Goal: Transaction & Acquisition: Purchase product/service

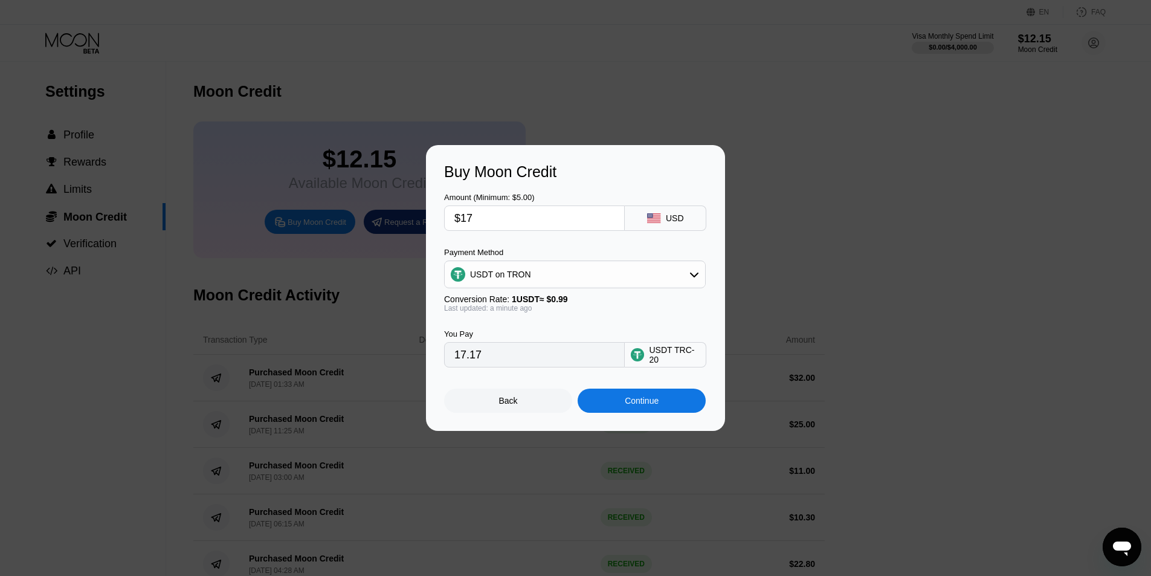
drag, startPoint x: 466, startPoint y: 219, endPoint x: 524, endPoint y: 214, distance: 58.1
click at [524, 216] on input "$17" at bounding box center [534, 218] width 160 height 24
type input "$18"
type input "18.18"
type input "$18"
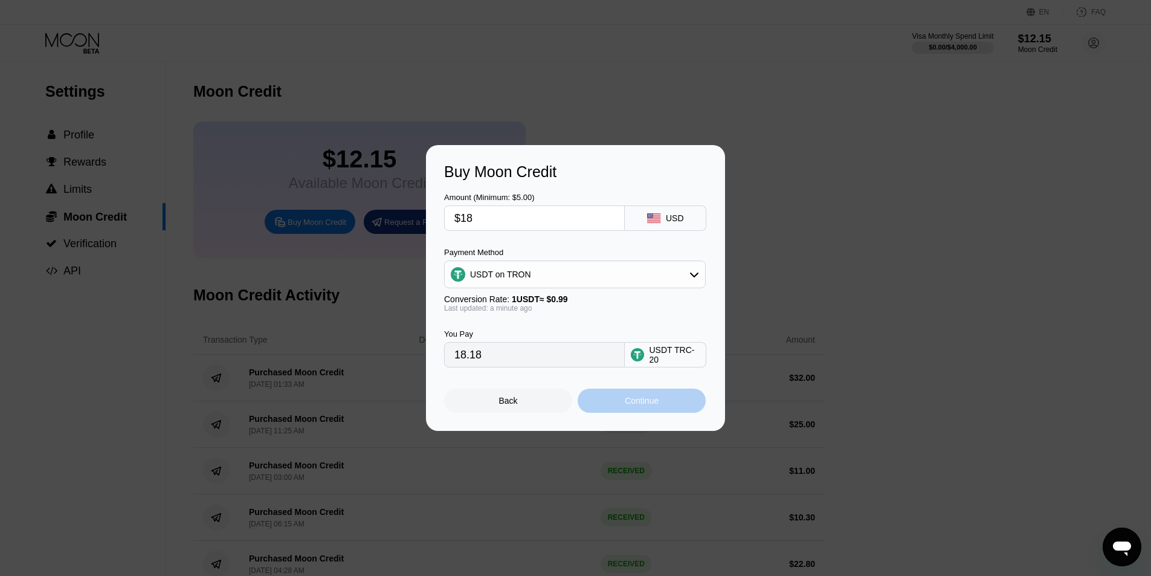
click at [647, 405] on div "Continue" at bounding box center [642, 401] width 34 height 10
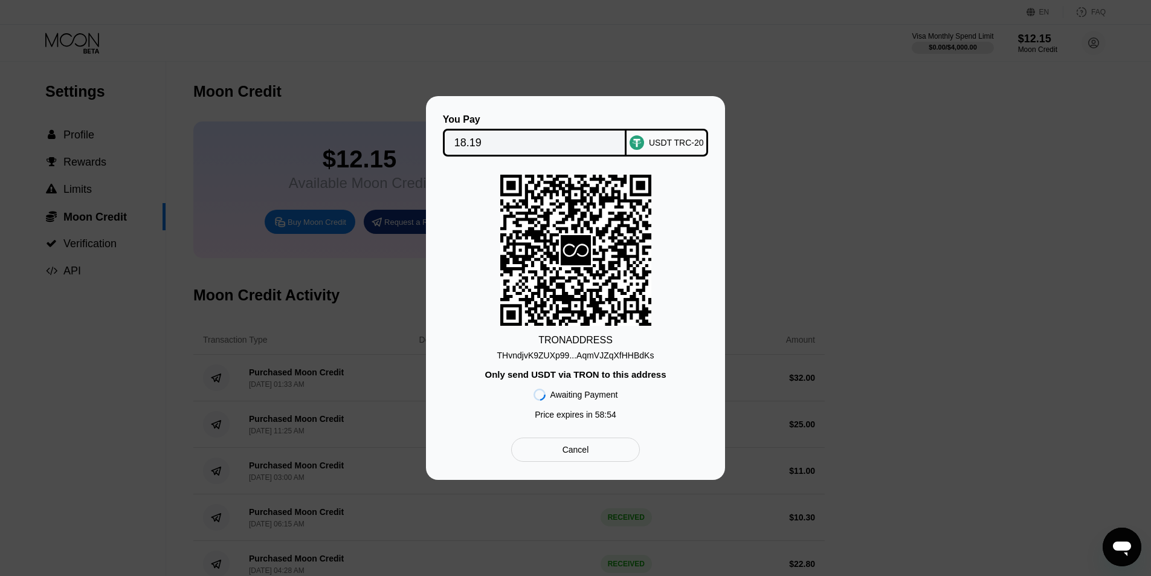
click at [606, 355] on div "THvndjvK9ZUXp99...AqmVJZqXfHHBdKs" at bounding box center [575, 355] width 157 height 10
click at [597, 453] on div "Cancel" at bounding box center [575, 449] width 129 height 24
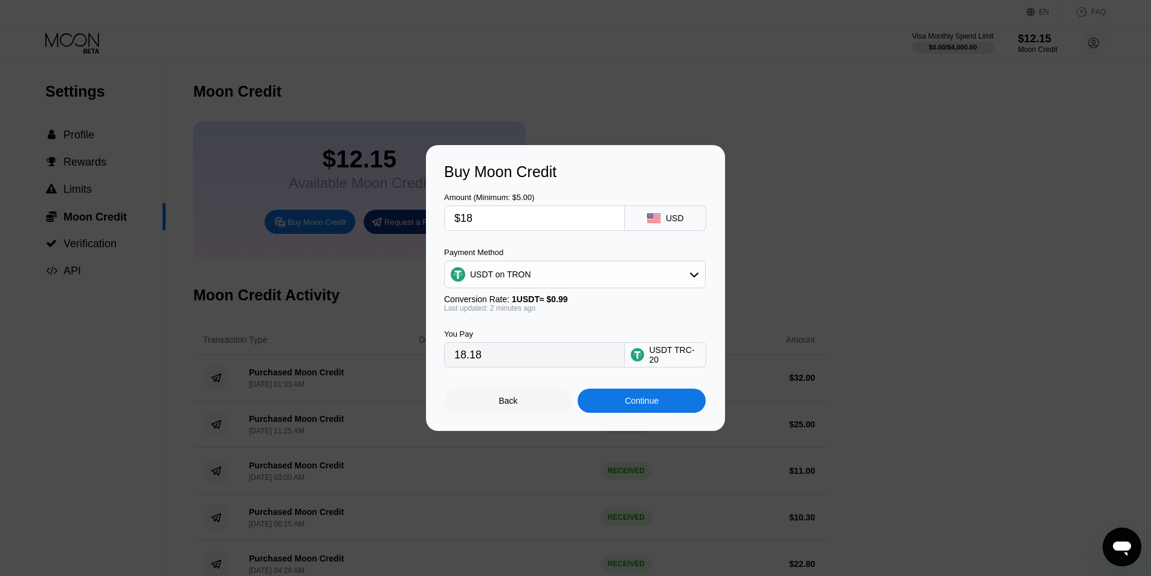
drag, startPoint x: 467, startPoint y: 216, endPoint x: 492, endPoint y: 216, distance: 25.4
click at [492, 216] on input "$18" at bounding box center [534, 218] width 160 height 24
type input "$17"
type input "17.17"
type input "$17.50"
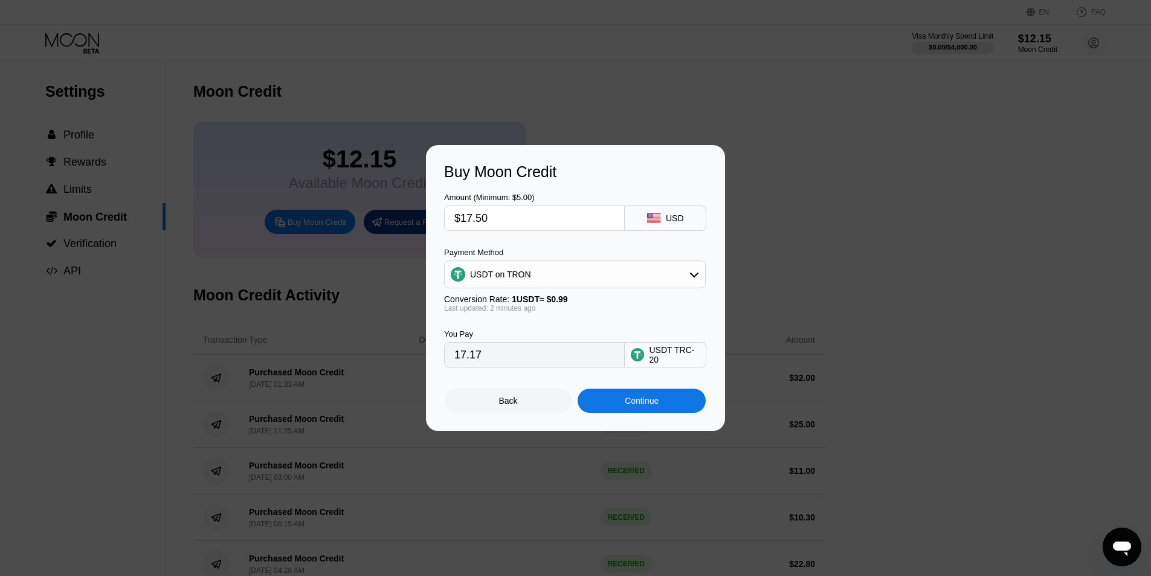
type input "17.68"
type input "$17.50"
click at [654, 405] on div "Continue" at bounding box center [642, 401] width 34 height 10
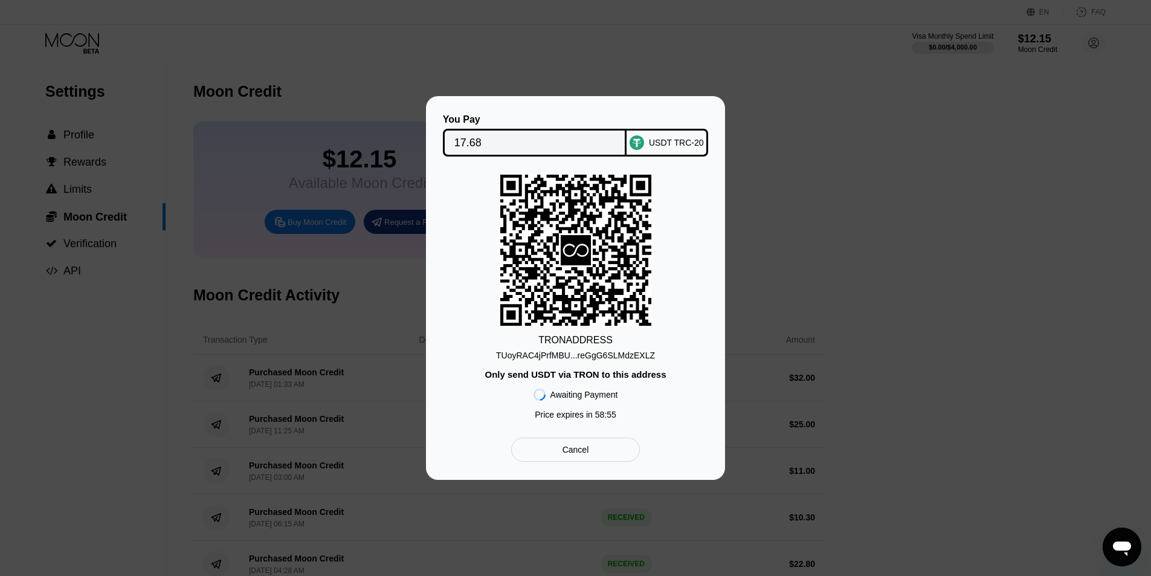
click at [592, 355] on div "TUoyRAC4jPrfMBU...reGgG6SLMdzEXLZ" at bounding box center [575, 355] width 159 height 10
click at [589, 354] on div "TUoyRAC4jPrfMBU...reGgG6SLMdzEXLZ" at bounding box center [575, 355] width 159 height 10
click at [587, 448] on div "Cancel" at bounding box center [575, 449] width 27 height 11
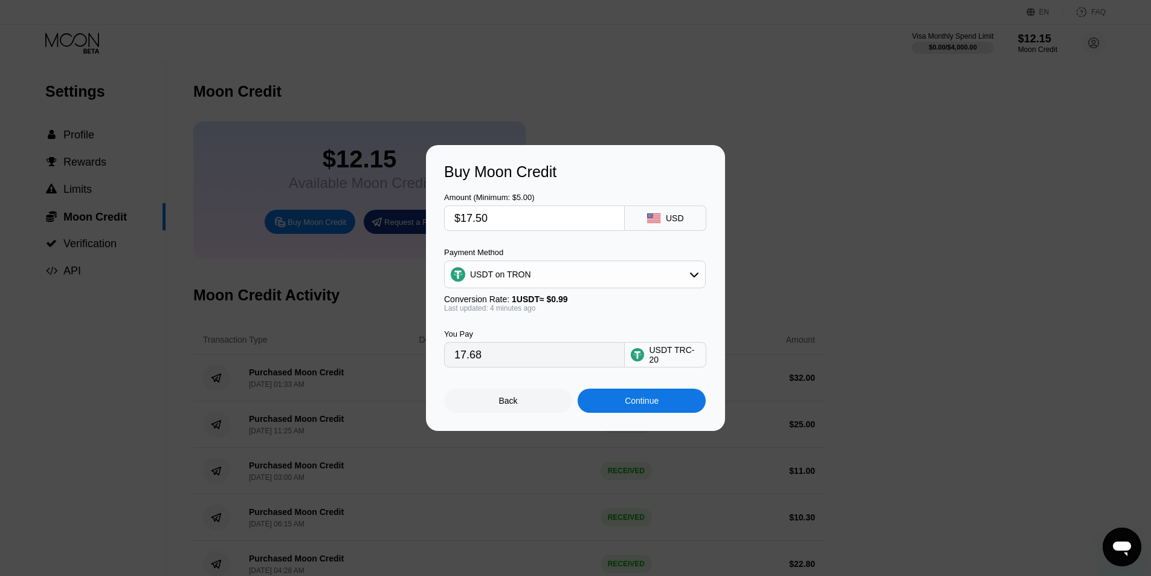
drag, startPoint x: 477, startPoint y: 218, endPoint x: 501, endPoint y: 217, distance: 24.8
click at [501, 217] on input "$17.50" at bounding box center [534, 218] width 160 height 24
type input "$17.80"
type input "17.98"
type input "$17.80"
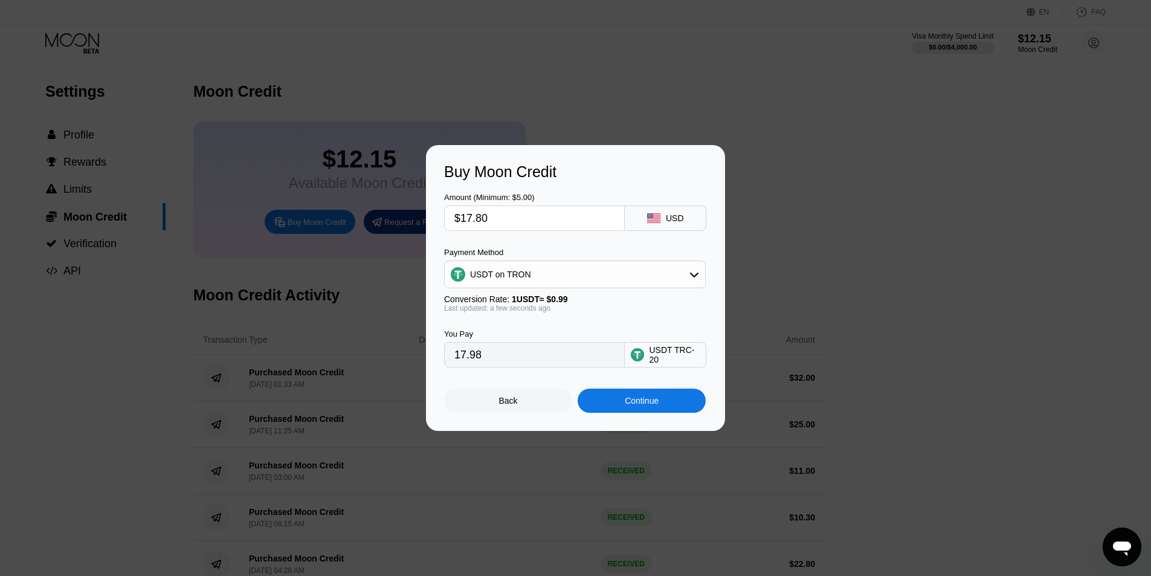
click at [651, 405] on div "Continue" at bounding box center [642, 401] width 34 height 10
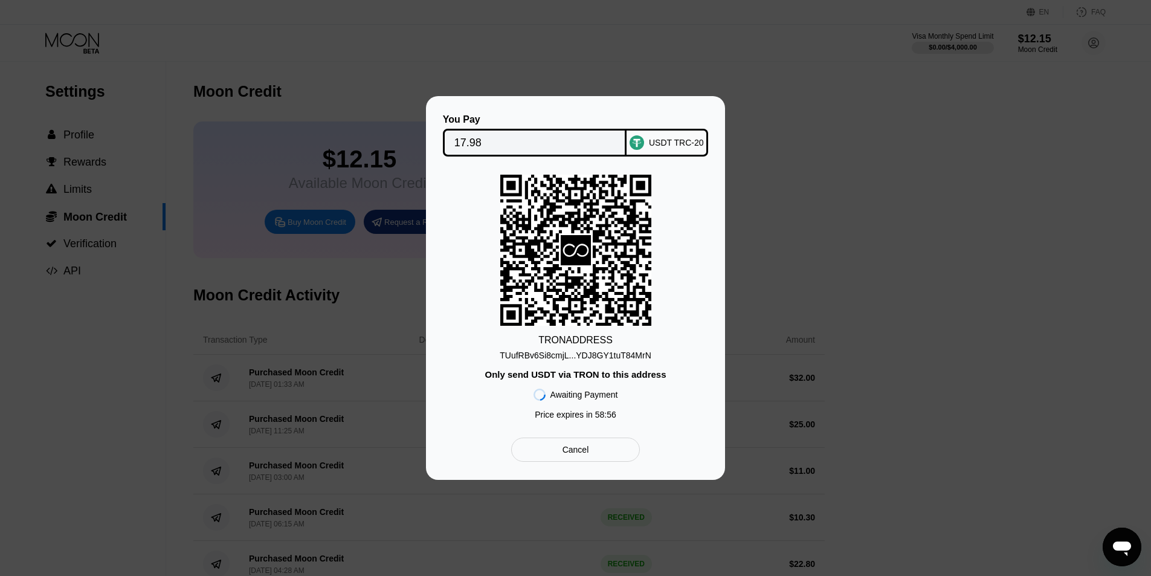
click at [601, 352] on div "TUufRBv6Si8cmjL...YDJ8GY1tuT84MrN" at bounding box center [576, 355] width 152 height 10
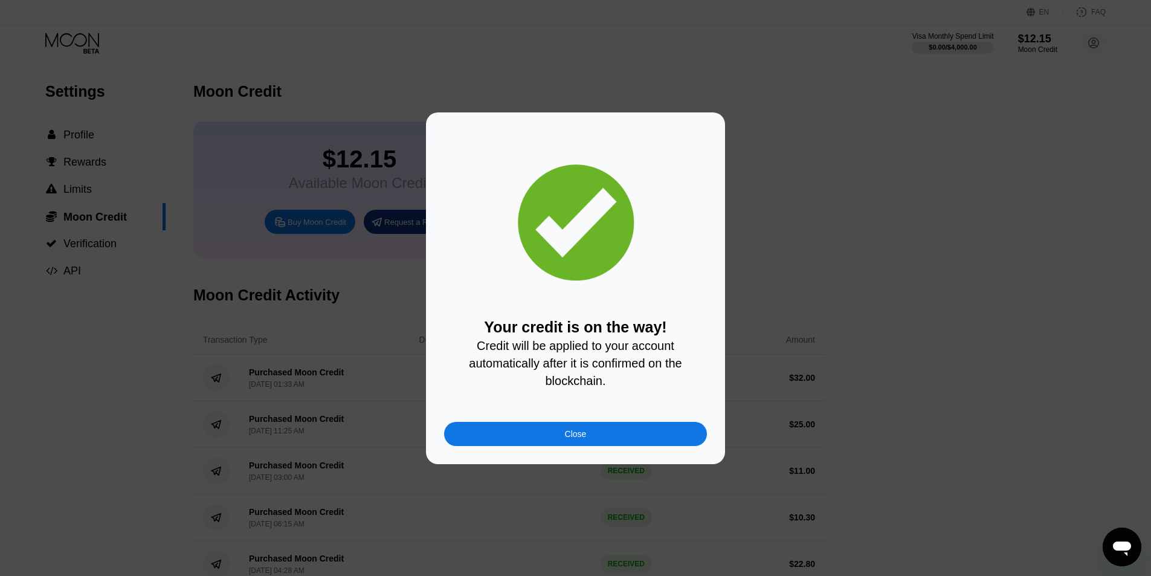
click at [529, 435] on div "Close" at bounding box center [575, 434] width 263 height 24
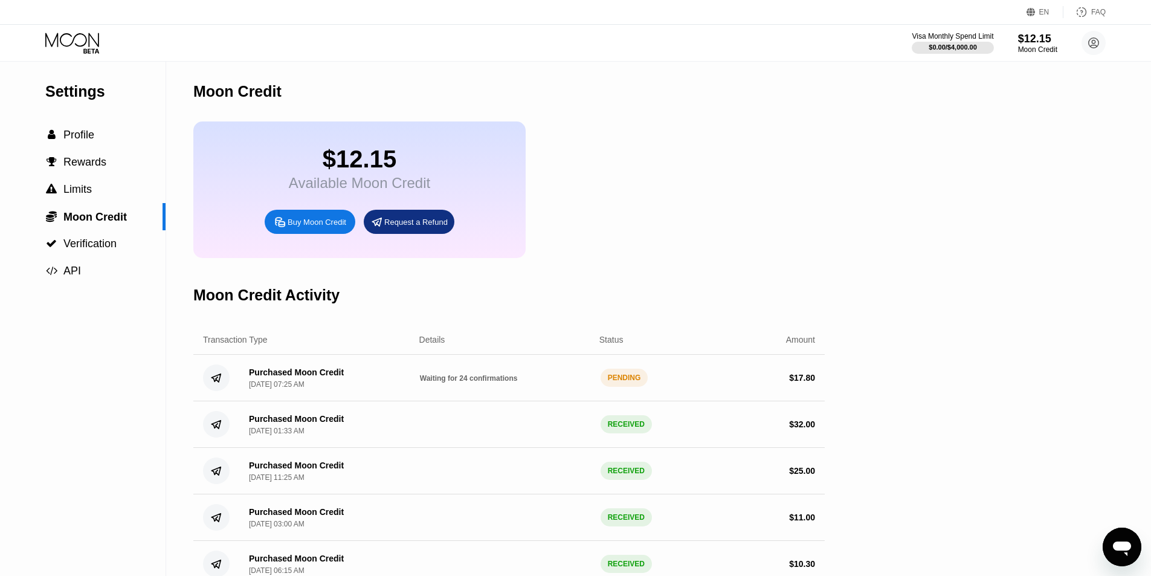
click at [1040, 9] on div "EN" at bounding box center [1044, 12] width 10 height 8
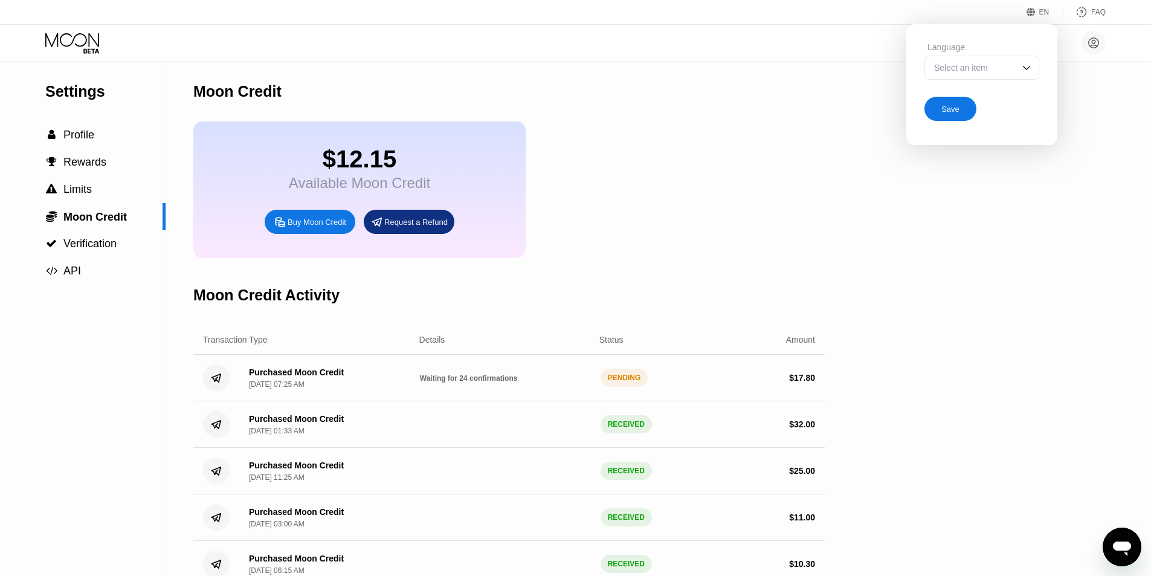
click at [1024, 69] on img at bounding box center [1026, 68] width 12 height 12
click at [1026, 69] on img at bounding box center [1026, 68] width 12 height 12
click at [1030, 66] on img at bounding box center [1026, 68] width 12 height 12
click at [957, 269] on div "Settings  Profile  Rewards  Limits  Moon Credit  Verification  API Moon C…" at bounding box center [575, 348] width 1151 height 572
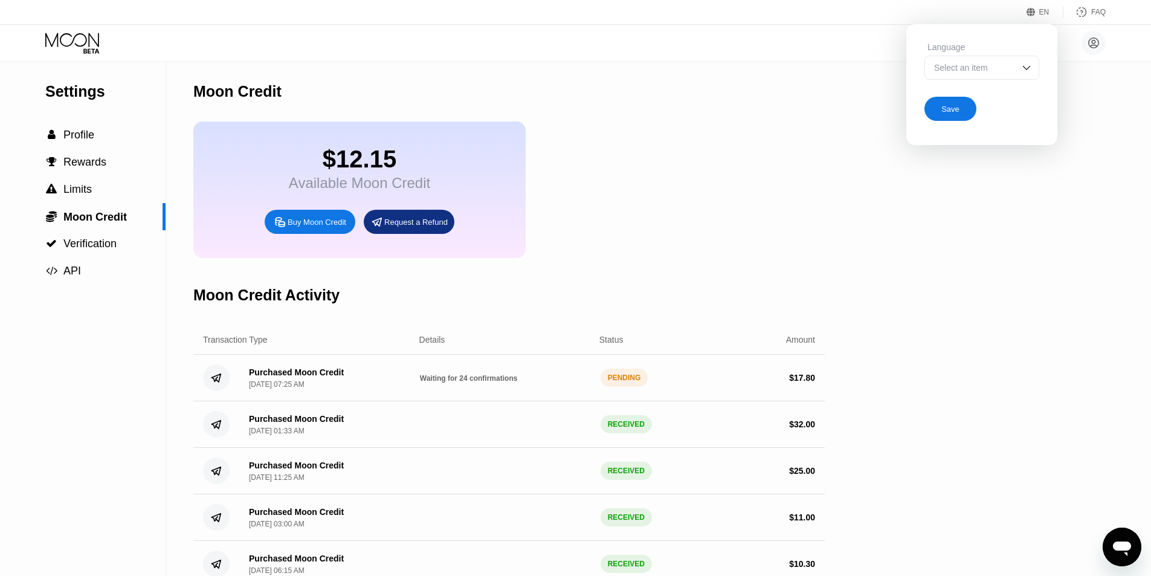
click at [1110, 82] on div "Settings  Profile  Rewards  Limits  Moon Credit  Verification  API Moon C…" at bounding box center [575, 348] width 1151 height 572
click at [1126, 8] on div "EN Language Select an item Save FAQ" at bounding box center [575, 12] width 1151 height 25
click at [930, 20] on div "EN Language Select an item Save FAQ" at bounding box center [575, 12] width 1151 height 25
click at [788, 176] on div "$12.15 Available Moon Credit Buy Moon Credit Request a Refund" at bounding box center [508, 189] width 631 height 137
click at [975, 67] on div "Select an item" at bounding box center [972, 68] width 83 height 10
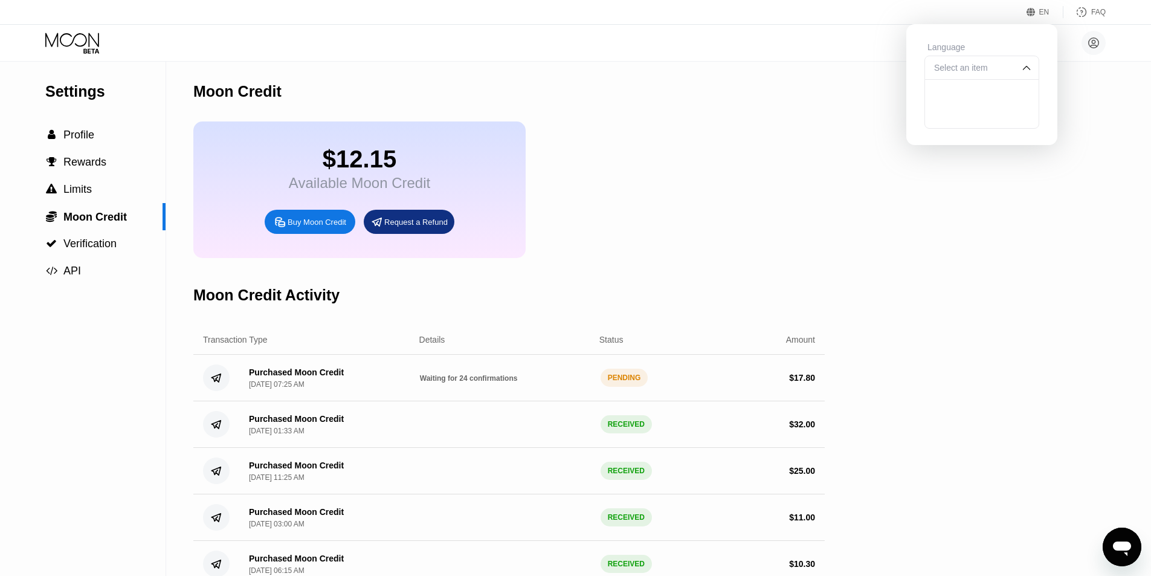
click at [996, 277] on div "Settings  Profile  Rewards  Limits  Moon Credit  Verification  API Moon C…" at bounding box center [575, 348] width 1151 height 572
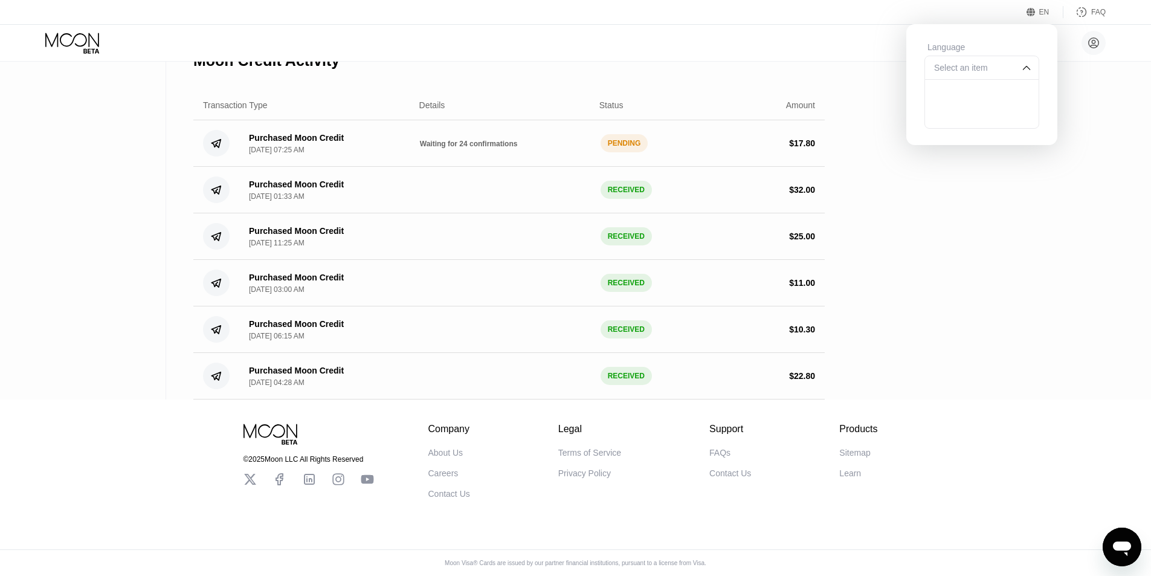
scroll to position [177, 0]
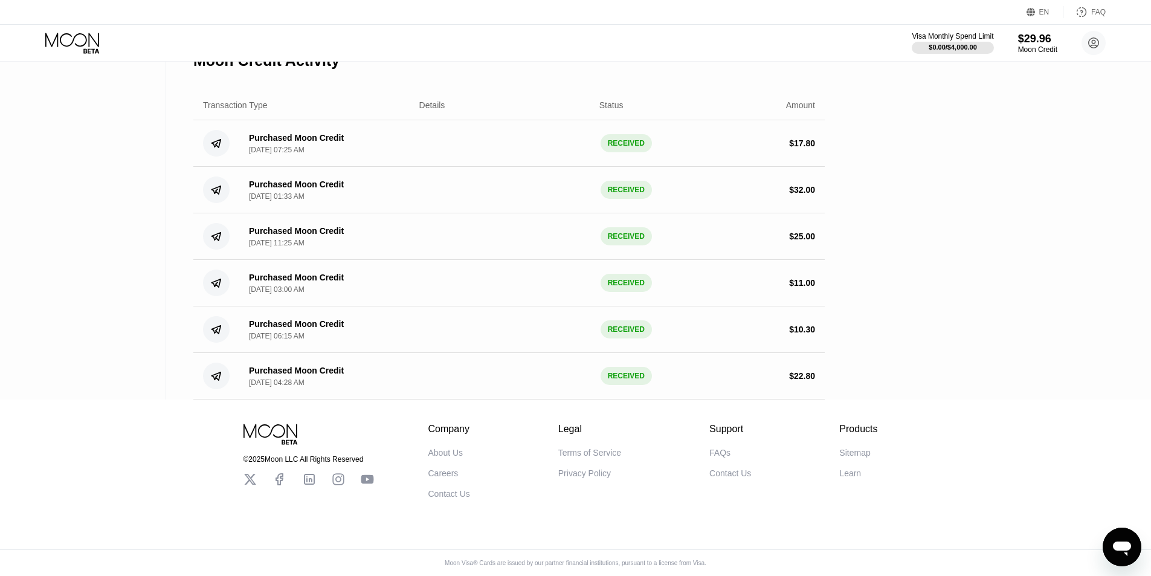
scroll to position [257, 0]
drag, startPoint x: 847, startPoint y: 447, endPoint x: 851, endPoint y: 480, distance: 33.5
click at [833, 512] on div "© 2025 Moon LLC All Rights Reserved Company About Us Careers Contact Us Legal T…" at bounding box center [575, 487] width 1151 height 176
click at [856, 448] on div "Sitemap" at bounding box center [854, 453] width 31 height 10
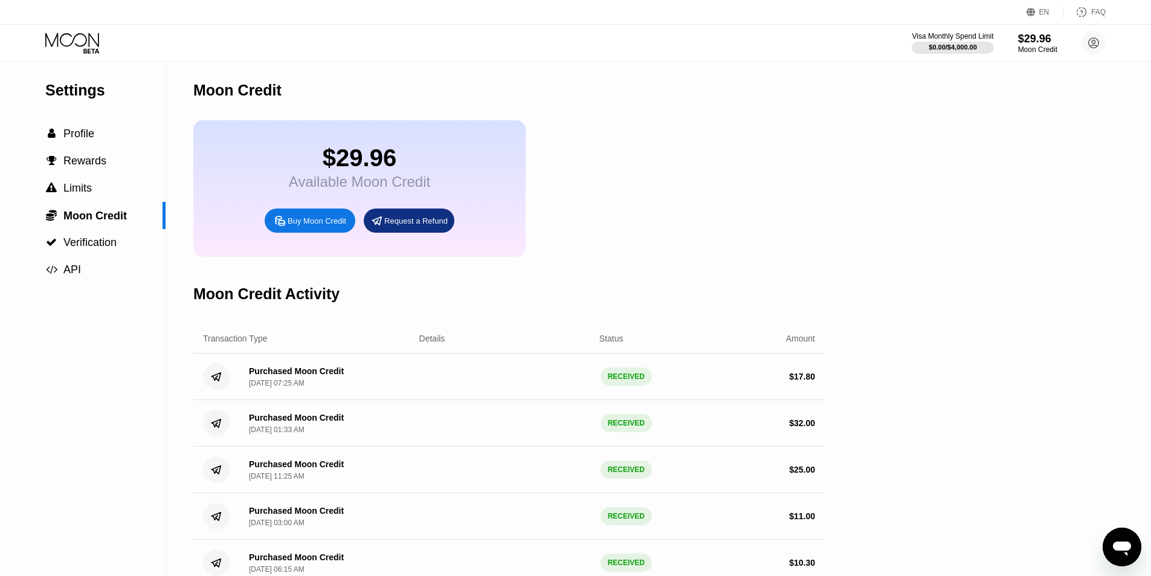
scroll to position [0, 0]
